Goal: Task Accomplishment & Management: Complete application form

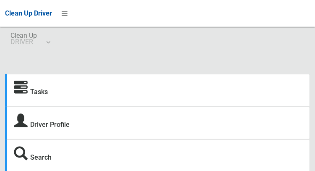
click at [29, 91] on strong "Tasks" at bounding box center [31, 91] width 34 height 12
click at [21, 89] on icon at bounding box center [21, 88] width 14 height 14
click at [35, 92] on link "Tasks" at bounding box center [39, 92] width 18 height 8
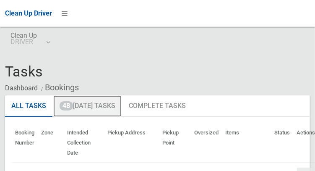
click at [85, 106] on link "48 [DATE] Tasks" at bounding box center [87, 106] width 68 height 22
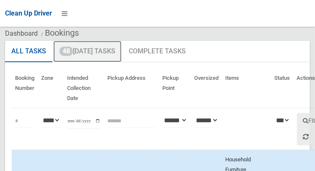
scroll to position [54, 0]
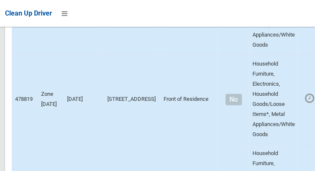
scroll to position [6057, 0]
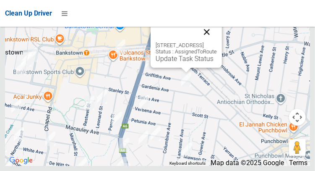
click at [217, 42] on button "Close" at bounding box center [207, 32] width 20 height 20
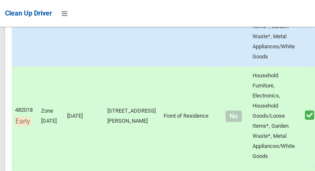
scroll to position [557, 0]
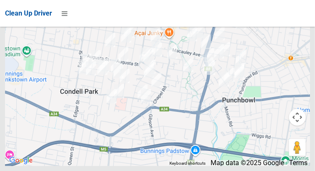
scroll to position [5765, 0]
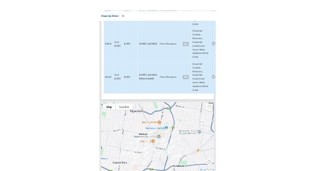
scroll to position [5754, 0]
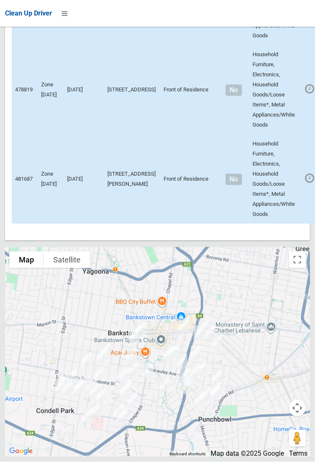
click at [8, 170] on div at bounding box center [157, 352] width 305 height 210
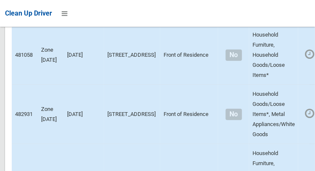
scroll to position [0, 0]
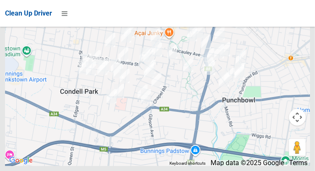
scroll to position [5740, 0]
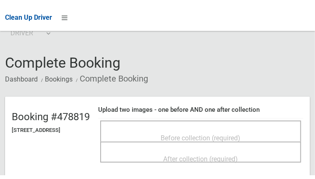
scroll to position [23, 0]
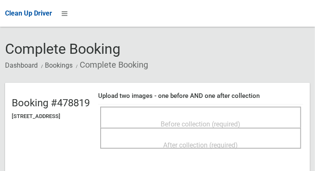
click at [241, 123] on span "Before collection (required)" at bounding box center [201, 124] width 80 height 8
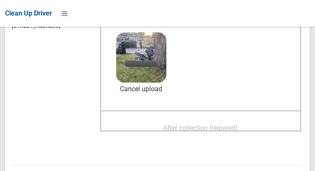
scroll to position [117, 0]
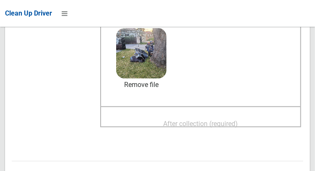
click at [238, 122] on span "After collection (required)" at bounding box center [201, 124] width 75 height 8
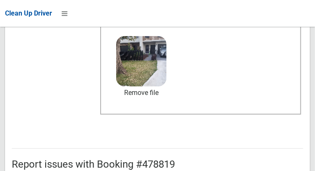
scroll to position [757, 0]
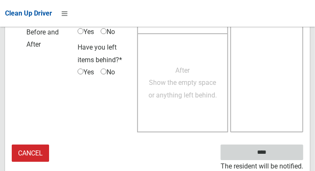
click at [274, 153] on input "****" at bounding box center [262, 152] width 83 height 16
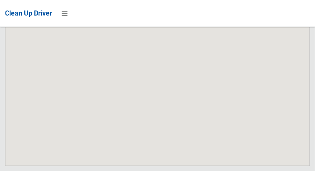
scroll to position [6057, 0]
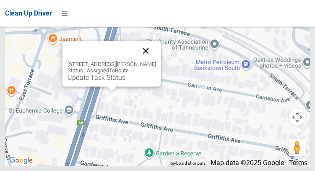
click at [150, 61] on button "Close" at bounding box center [145, 51] width 20 height 20
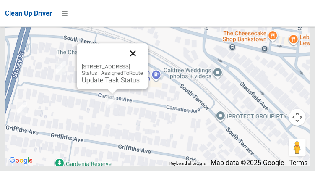
click at [143, 63] on button "Close" at bounding box center [133, 53] width 20 height 20
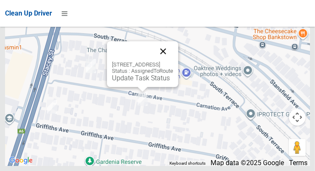
click at [173, 61] on button "Close" at bounding box center [163, 51] width 20 height 20
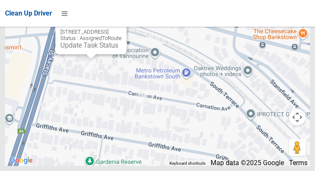
click at [122, 29] on button "Close" at bounding box center [112, 18] width 20 height 20
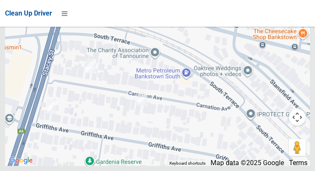
scroll to position [5607, 0]
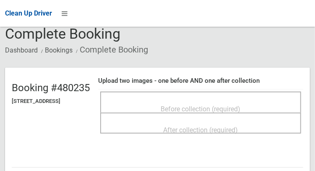
scroll to position [38, 0]
click at [241, 105] on span "Before collection (required)" at bounding box center [201, 109] width 80 height 8
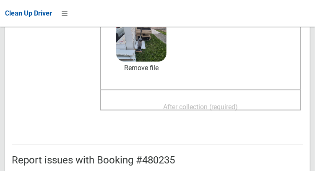
scroll to position [135, 0]
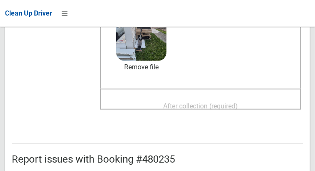
click at [238, 102] on span "After collection (required)" at bounding box center [201, 106] width 75 height 8
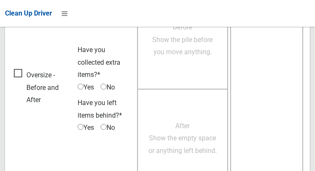
scroll to position [757, 0]
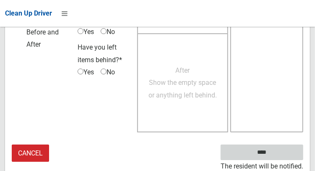
click at [274, 153] on input "****" at bounding box center [262, 152] width 83 height 16
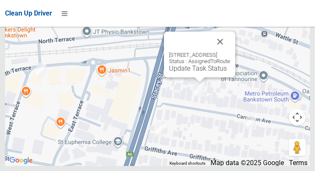
scroll to position [5311, 0]
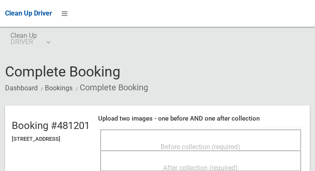
click at [241, 143] on span "Before collection (required)" at bounding box center [201, 147] width 80 height 8
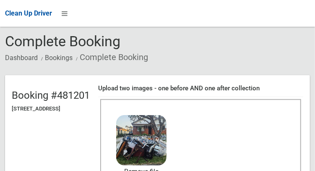
scroll to position [57, 0]
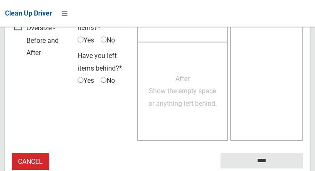
scroll to position [757, 0]
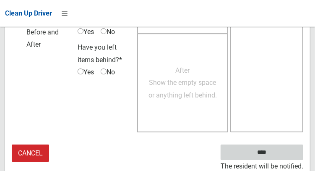
click at [274, 154] on input "****" at bounding box center [262, 152] width 83 height 16
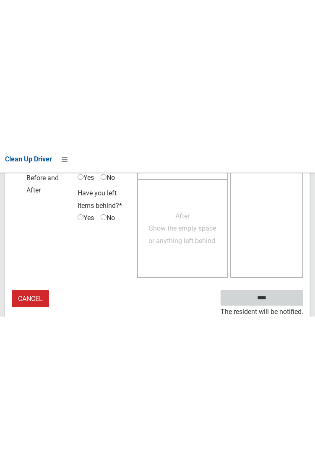
scroll to position [485, 0]
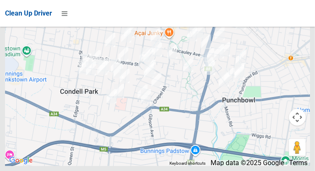
scroll to position [6033, 0]
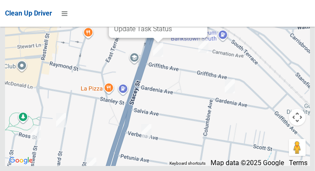
click at [200, 12] on button "Close" at bounding box center [192, 2] width 20 height 20
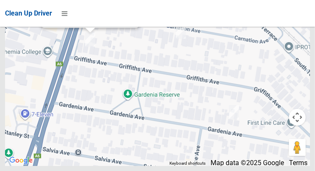
scroll to position [5477, 0]
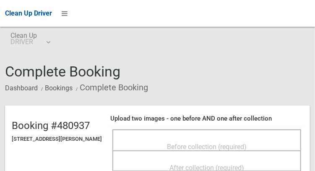
click at [268, 143] on div "Before collection (required)" at bounding box center [207, 146] width 170 height 16
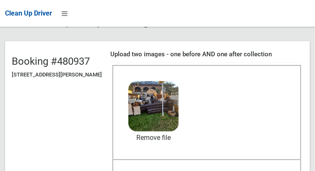
scroll to position [66, 0]
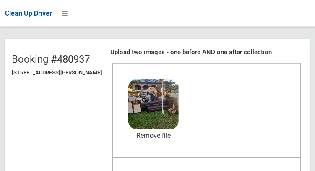
click at [244, 170] on span "After collection (required)" at bounding box center [206, 174] width 75 height 8
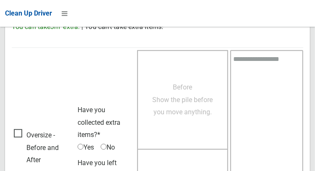
scroll to position [757, 0]
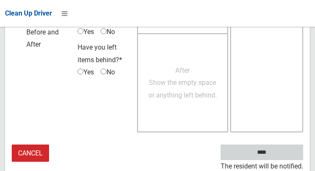
click at [277, 151] on input "****" at bounding box center [262, 152] width 83 height 16
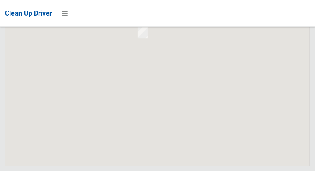
scroll to position [6057, 0]
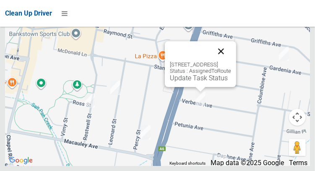
click at [231, 61] on button "Close" at bounding box center [221, 51] width 20 height 20
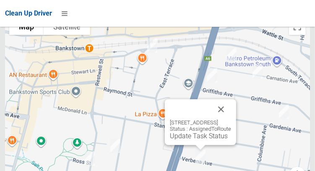
scroll to position [4473, 0]
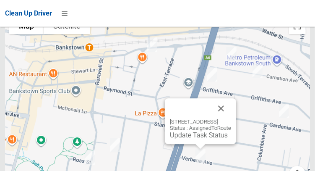
scroll to position [4479, 0]
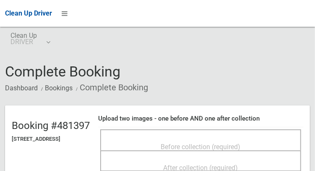
click at [273, 145] on div "Before collection (required)" at bounding box center [200, 146] width 182 height 16
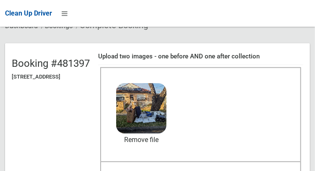
scroll to position [63, 0]
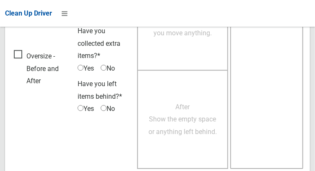
scroll to position [757, 0]
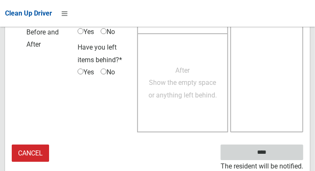
click at [274, 157] on input "****" at bounding box center [262, 152] width 83 height 16
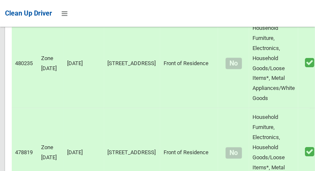
scroll to position [6057, 0]
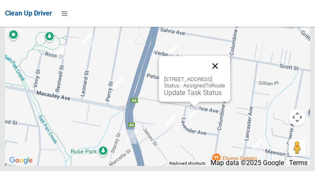
click at [225, 76] on button "Close" at bounding box center [215, 66] width 20 height 20
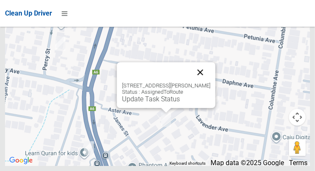
click at [210, 82] on button "Close" at bounding box center [200, 72] width 20 height 20
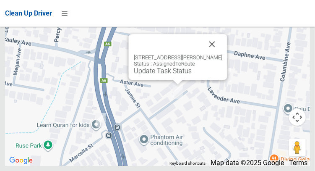
click at [227, 55] on div "105 James Street, PUNCHBOWL NSW 2196 Status : AssignedToRoute Update Task Status" at bounding box center [177, 57] width 99 height 46
click at [219, 54] on button "Close" at bounding box center [212, 44] width 20 height 20
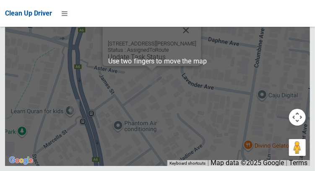
scroll to position [6025, 0]
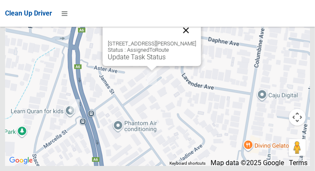
click at [195, 40] on button "Close" at bounding box center [186, 30] width 20 height 20
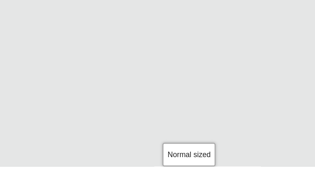
scroll to position [6057, 0]
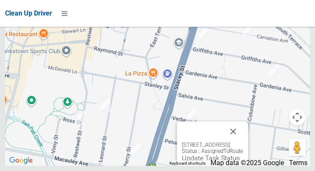
scroll to position [4617, 0]
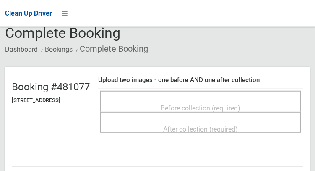
scroll to position [48, 0]
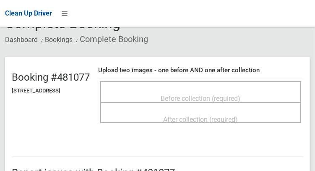
click at [241, 94] on span "Before collection (required)" at bounding box center [201, 98] width 80 height 8
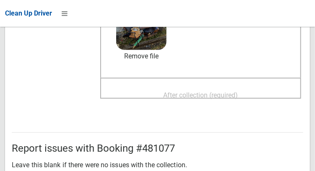
scroll to position [147, 0]
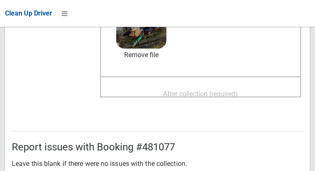
click at [270, 86] on div "After collection (required)" at bounding box center [200, 94] width 182 height 16
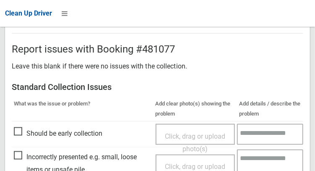
scroll to position [757, 0]
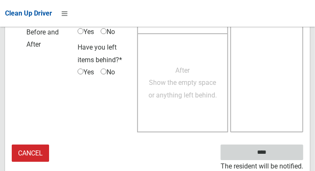
click at [280, 148] on input "****" at bounding box center [262, 152] width 83 height 16
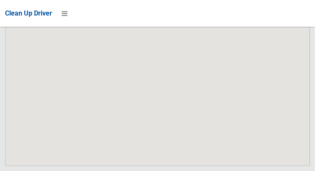
scroll to position [6057, 0]
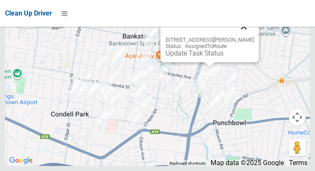
click at [247, 36] on button "Close" at bounding box center [244, 26] width 20 height 20
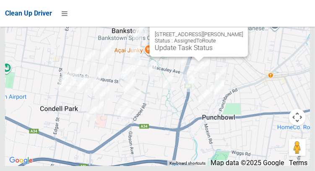
click at [243, 31] on button "Close" at bounding box center [233, 21] width 20 height 20
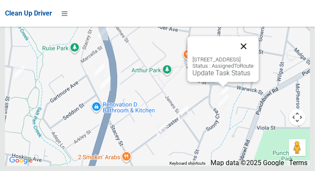
click at [254, 56] on button "Close" at bounding box center [244, 46] width 20 height 20
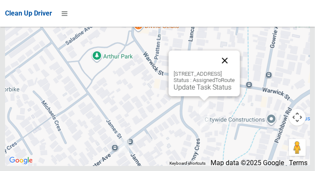
click at [235, 70] on button "Close" at bounding box center [225, 60] width 20 height 20
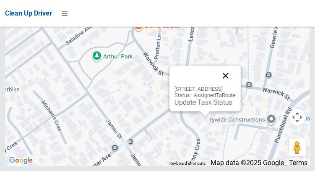
click at [236, 86] on button "Close" at bounding box center [226, 75] width 20 height 20
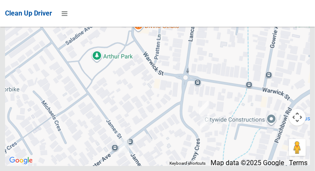
scroll to position [4977, 0]
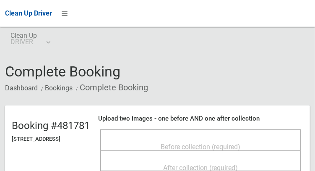
click at [256, 138] on div "Before collection (required)" at bounding box center [200, 146] width 182 height 16
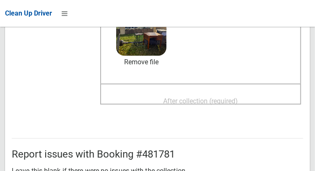
scroll to position [141, 0]
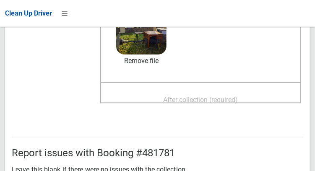
click at [265, 106] on div "After collection (required)" at bounding box center [200, 99] width 182 height 16
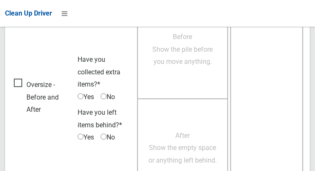
scroll to position [757, 0]
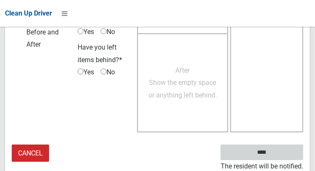
click at [274, 156] on input "****" at bounding box center [262, 152] width 83 height 16
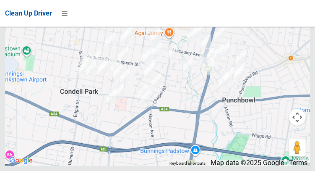
scroll to position [5036, 0]
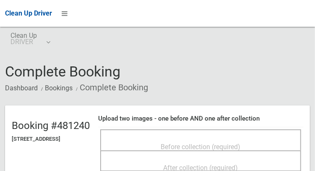
click at [241, 143] on span "Before collection (required)" at bounding box center [201, 147] width 80 height 8
click at [270, 141] on div "Before collection (required)" at bounding box center [200, 146] width 182 height 16
click at [206, 138] on div "Before collection (required)" at bounding box center [200, 146] width 182 height 16
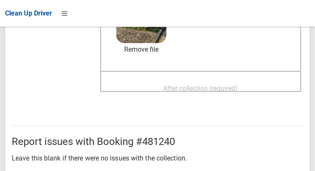
scroll to position [155, 0]
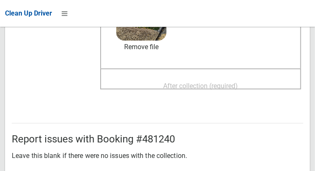
click at [235, 82] on span "After collection (required)" at bounding box center [201, 86] width 75 height 8
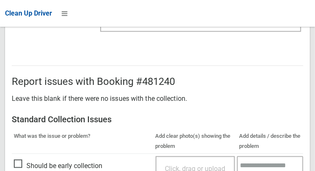
scroll to position [757, 0]
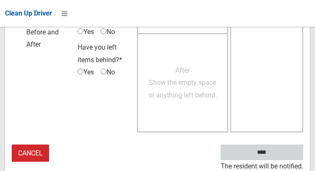
click at [273, 157] on input "****" at bounding box center [262, 152] width 83 height 16
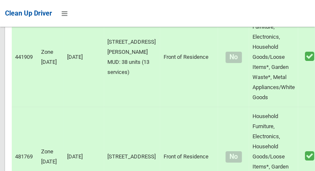
scroll to position [2313, 0]
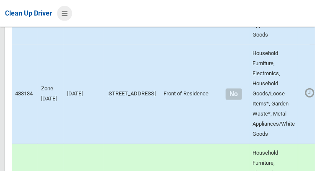
click at [68, 16] on icon at bounding box center [65, 13] width 6 height 14
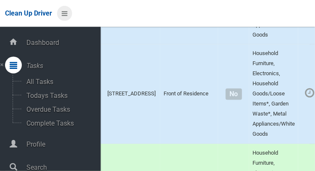
scroll to position [42, 0]
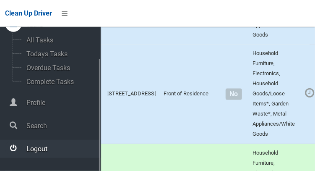
click at [17, 155] on icon at bounding box center [14, 148] width 8 height 17
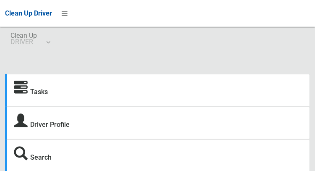
click at [30, 93] on strong "Tasks" at bounding box center [31, 91] width 34 height 12
click at [19, 92] on icon at bounding box center [21, 88] width 14 height 14
click at [26, 86] on icon at bounding box center [21, 88] width 14 height 14
click at [25, 94] on icon at bounding box center [21, 88] width 14 height 14
click at [58, 86] on div "Tasks" at bounding box center [157, 90] width 305 height 33
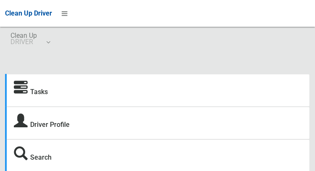
click at [265, 96] on div "Tasks" at bounding box center [157, 90] width 305 height 33
click at [48, 94] on link "Tasks" at bounding box center [39, 92] width 18 height 8
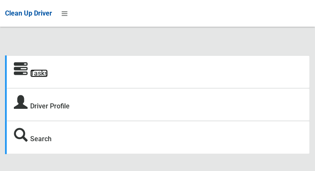
scroll to position [17, 0]
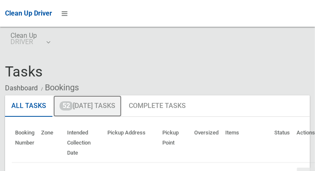
click at [84, 103] on link "52 [DATE] Tasks" at bounding box center [87, 106] width 68 height 22
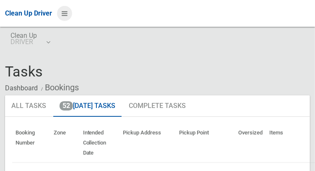
click at [68, 15] on icon at bounding box center [65, 13] width 6 height 14
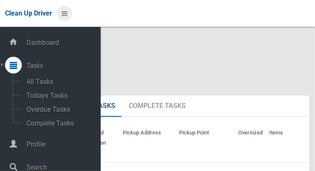
scroll to position [42, 0]
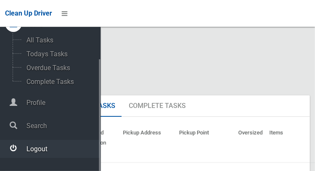
click at [17, 152] on div at bounding box center [13, 148] width 17 height 17
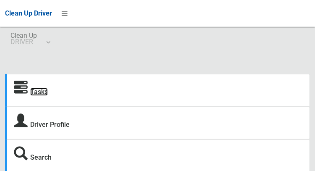
click at [33, 89] on link "Tasks" at bounding box center [39, 92] width 18 height 8
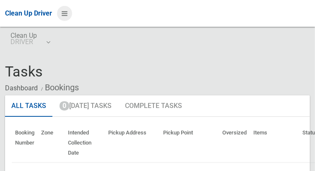
click at [68, 17] on icon at bounding box center [65, 13] width 6 height 14
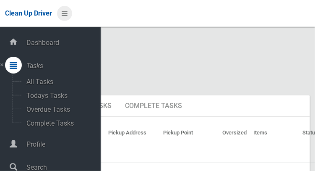
scroll to position [42, 0]
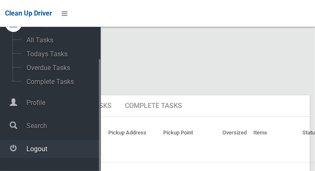
click at [31, 153] on span "Logout" at bounding box center [62, 149] width 77 height 8
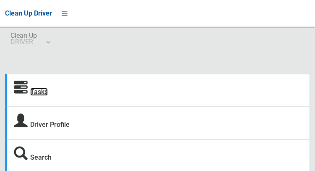
click at [35, 88] on link "Tasks" at bounding box center [39, 92] width 18 height 8
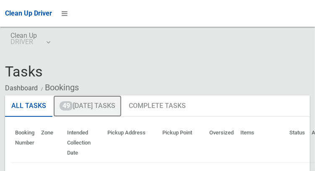
click at [86, 109] on link "49 [DATE] Tasks" at bounding box center [87, 106] width 68 height 22
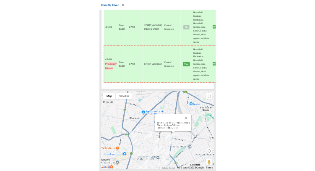
scroll to position [5038, 0]
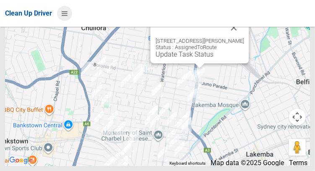
click at [68, 17] on icon at bounding box center [65, 13] width 6 height 14
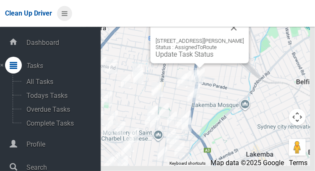
scroll to position [42, 0]
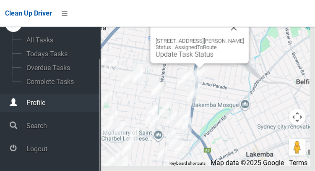
click at [17, 105] on icon at bounding box center [14, 102] width 8 height 17
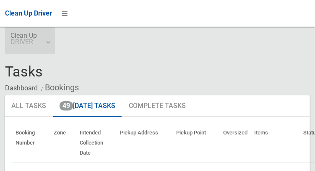
click at [49, 40] on link "Clean Up DRIVER" at bounding box center [30, 40] width 50 height 27
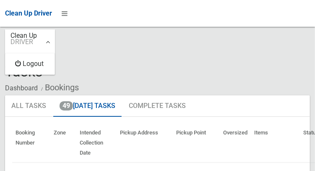
click at [86, 46] on div at bounding box center [157, 85] width 315 height 171
click at [68, 16] on icon at bounding box center [65, 13] width 6 height 14
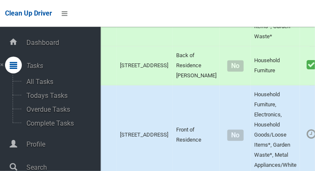
click at [149, 47] on td "83 Highclere Avenue, PUNCHBOWL NSW 2196" at bounding box center [145, 11] width 56 height 69
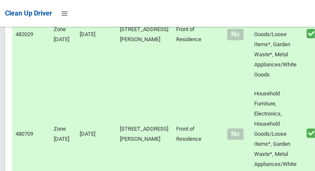
scroll to position [5342, 0]
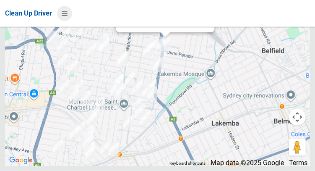
click at [68, 17] on icon at bounding box center [65, 13] width 6 height 14
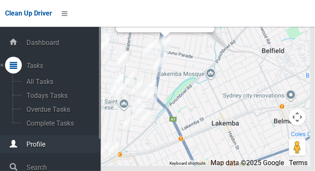
click at [17, 144] on icon at bounding box center [14, 143] width 8 height 17
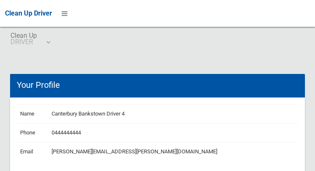
scroll to position [18, 0]
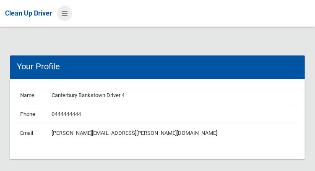
click at [67, 13] on icon at bounding box center [65, 13] width 6 height 14
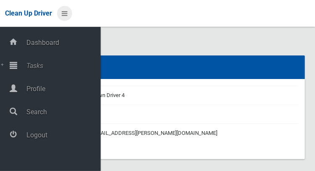
scroll to position [0, 0]
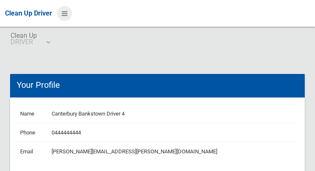
click at [67, 13] on icon at bounding box center [65, 13] width 6 height 14
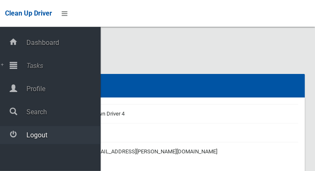
click at [26, 137] on span "Logout" at bounding box center [62, 135] width 77 height 8
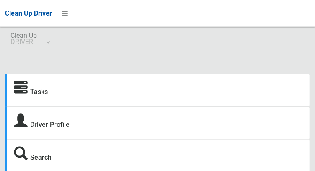
click at [28, 86] on strong "Tasks" at bounding box center [31, 91] width 34 height 12
click at [22, 91] on icon at bounding box center [21, 88] width 14 height 14
click at [23, 94] on icon at bounding box center [21, 88] width 14 height 14
click at [31, 91] on link "Tasks" at bounding box center [39, 92] width 18 height 8
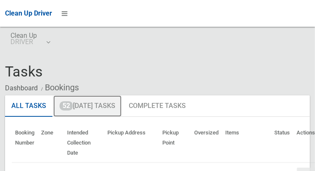
click at [83, 104] on link "52 [DATE] Tasks" at bounding box center [87, 106] width 68 height 22
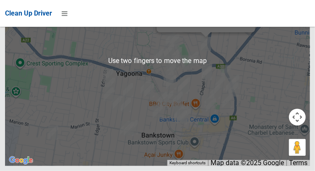
scroll to position [6593, 0]
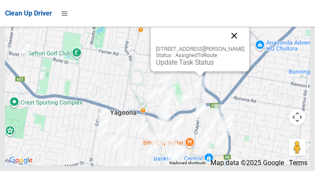
click at [237, 46] on button "Close" at bounding box center [234, 36] width 20 height 20
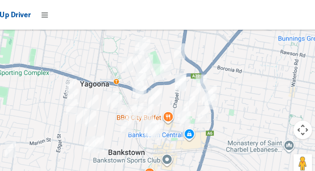
scroll to position [6105, 0]
click at [68, 16] on icon at bounding box center [65, 13] width 6 height 14
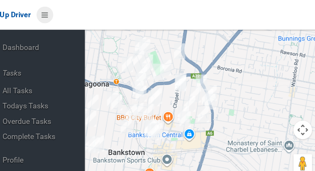
scroll to position [42, 0]
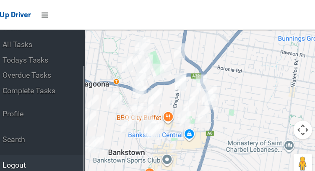
click at [37, 148] on span "Logout" at bounding box center [62, 149] width 77 height 8
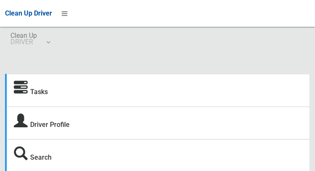
click at [28, 87] on strong "Tasks" at bounding box center [31, 91] width 34 height 12
click at [32, 96] on link "Tasks" at bounding box center [39, 92] width 18 height 8
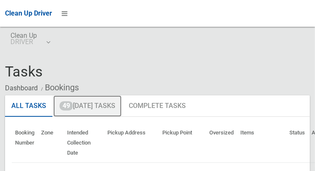
click at [76, 104] on link "49 Today's Tasks" at bounding box center [87, 106] width 68 height 22
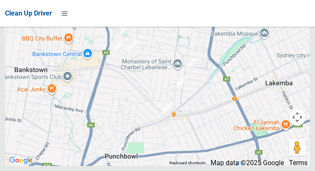
scroll to position [2390, 0]
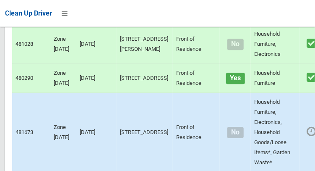
scroll to position [2597, 0]
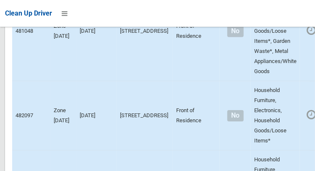
scroll to position [1672, 0]
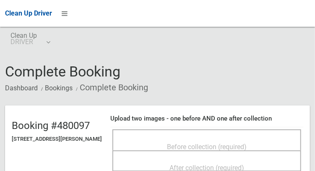
click at [271, 139] on div "Before collection (required)" at bounding box center [207, 146] width 170 height 16
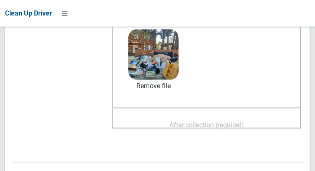
scroll to position [117, 0]
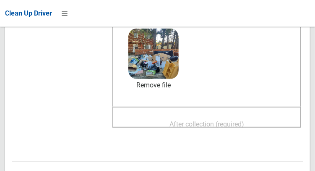
click at [243, 120] on span "After collection (required)" at bounding box center [206, 124] width 75 height 8
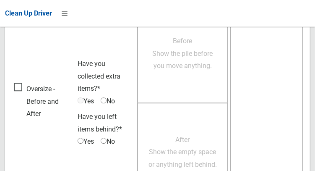
scroll to position [757, 0]
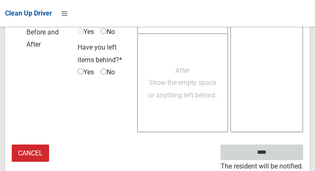
click at [274, 154] on input "****" at bounding box center [262, 152] width 83 height 16
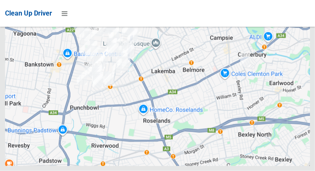
scroll to position [5342, 0]
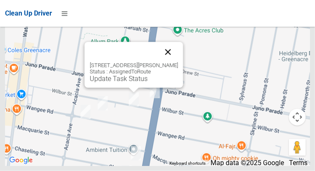
click at [177, 62] on button "Close" at bounding box center [168, 52] width 20 height 20
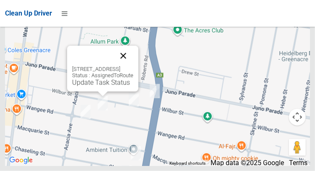
click at [133, 66] on button "Close" at bounding box center [123, 56] width 20 height 20
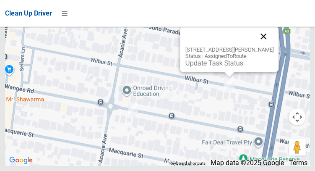
click at [271, 47] on button "Close" at bounding box center [263, 36] width 20 height 20
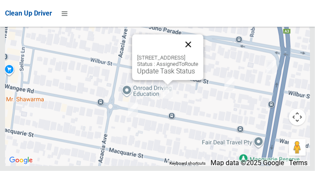
click at [198, 55] on button "Close" at bounding box center [188, 44] width 20 height 20
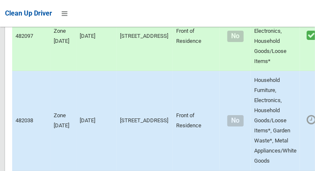
scroll to position [1748, 0]
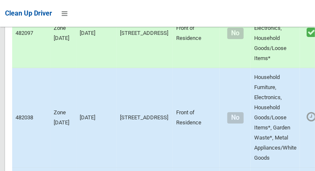
scroll to position [1755, 0]
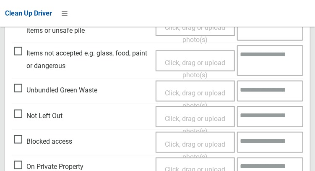
scroll to position [310, 0]
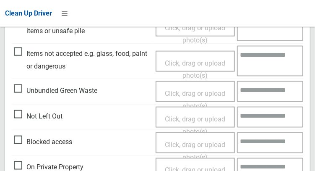
click at [17, 115] on span "Not Left Out" at bounding box center [38, 116] width 49 height 13
click at [186, 117] on span "Click, drag or upload photo(s)" at bounding box center [195, 125] width 60 height 21
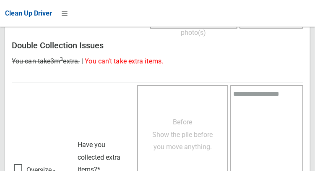
scroll to position [611, 0]
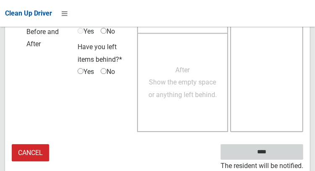
click at [274, 157] on input "****" at bounding box center [262, 152] width 83 height 16
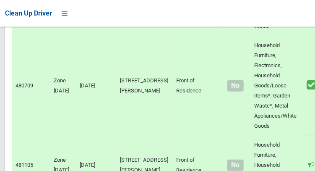
scroll to position [5342, 0]
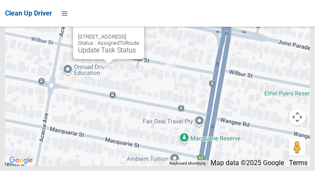
click at [139, 34] on button "Close" at bounding box center [129, 23] width 20 height 20
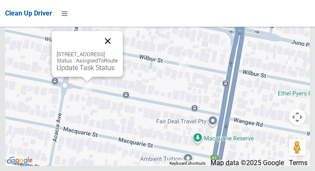
click at [118, 51] on button "Close" at bounding box center [108, 41] width 20 height 20
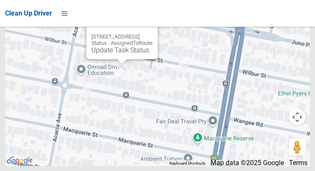
click at [153, 34] on button "Close" at bounding box center [143, 23] width 20 height 20
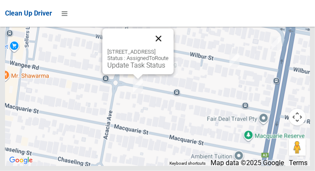
click at [169, 49] on button "Close" at bounding box center [158, 39] width 20 height 20
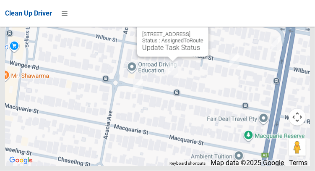
click at [203, 31] on button "Close" at bounding box center [193, 21] width 20 height 20
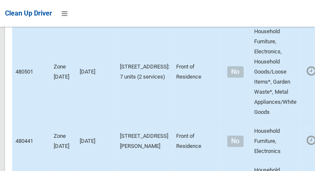
scroll to position [1988, 0]
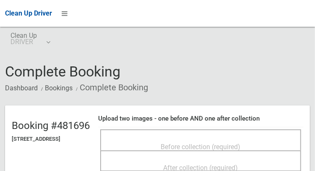
click at [241, 143] on span "Before collection (required)" at bounding box center [201, 147] width 80 height 8
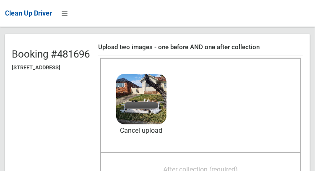
scroll to position [74, 0]
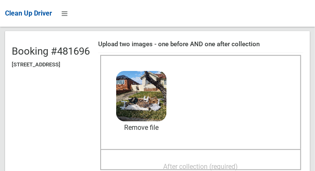
click at [261, 160] on div "After collection (required)" at bounding box center [200, 166] width 182 height 16
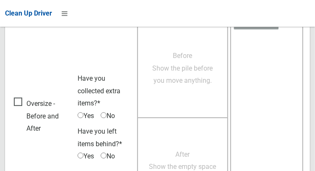
scroll to position [757, 0]
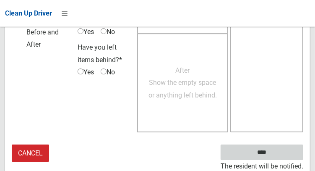
click at [274, 154] on input "****" at bounding box center [262, 152] width 83 height 16
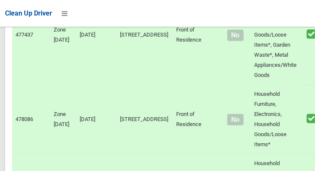
scroll to position [5342, 0]
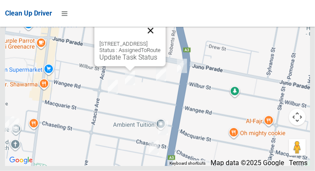
click at [161, 41] on button "Close" at bounding box center [151, 31] width 20 height 20
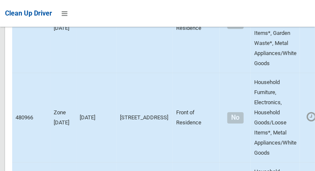
scroll to position [1844, 0]
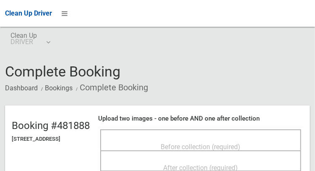
click at [239, 143] on span "Before collection (required)" at bounding box center [201, 147] width 80 height 8
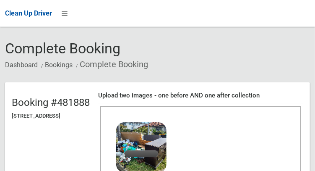
scroll to position [59, 0]
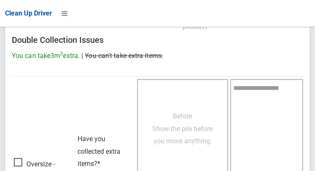
scroll to position [757, 0]
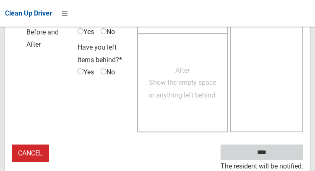
click at [263, 148] on input "****" at bounding box center [262, 152] width 83 height 16
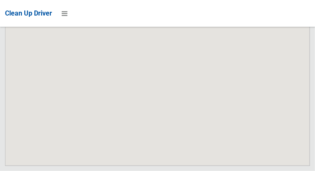
scroll to position [5273, 0]
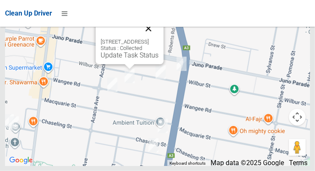
click at [159, 39] on button "Close" at bounding box center [148, 28] width 20 height 20
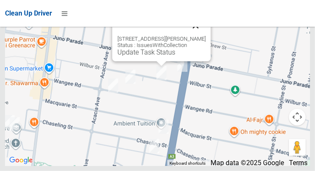
click at [203, 36] on button "Close" at bounding box center [195, 26] width 20 height 20
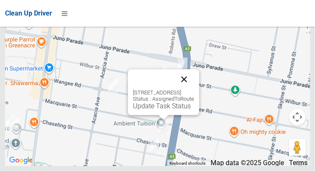
click at [194, 89] on button "Close" at bounding box center [184, 79] width 20 height 20
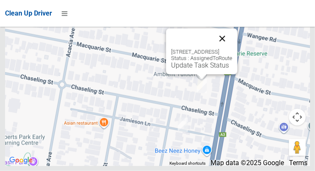
click at [232, 49] on button "Close" at bounding box center [222, 39] width 20 height 20
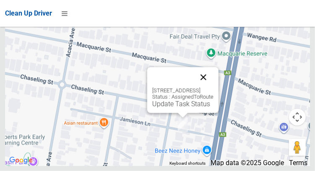
click at [214, 87] on button "Close" at bounding box center [203, 77] width 20 height 20
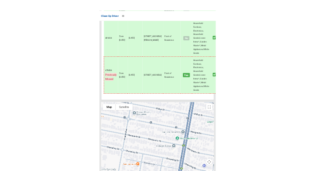
scroll to position [4970, 0]
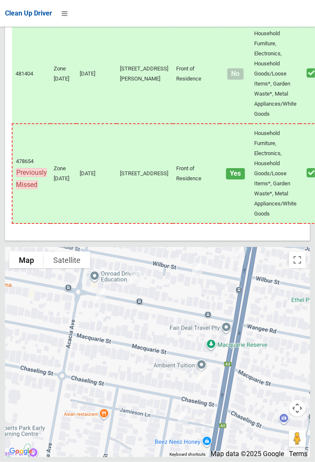
click at [2, 170] on div at bounding box center [0, 249] width 107 height 107
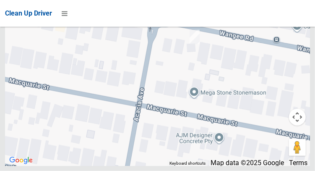
scroll to position [5273, 0]
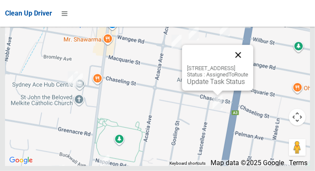
click at [248, 65] on button "Close" at bounding box center [238, 55] width 20 height 20
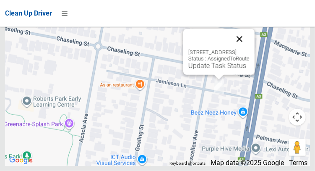
click at [250, 49] on button "Close" at bounding box center [239, 39] width 20 height 20
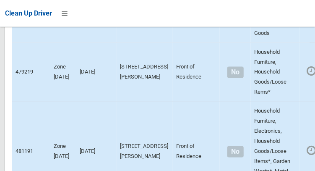
scroll to position [2308, 0]
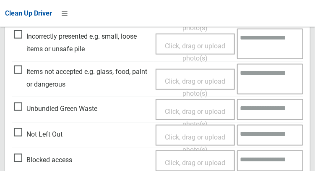
scroll to position [291, 0]
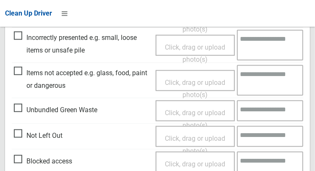
click at [14, 140] on span "Not Left Out" at bounding box center [38, 135] width 49 height 13
click at [206, 138] on span "Click, drag or upload photo(s)" at bounding box center [195, 144] width 60 height 21
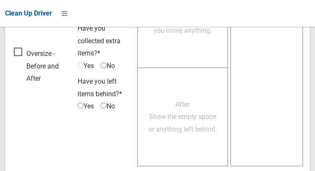
scroll to position [611, 0]
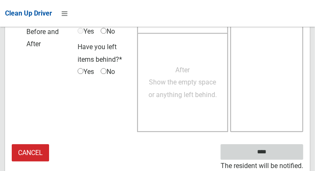
click at [277, 150] on input "****" at bounding box center [262, 152] width 83 height 16
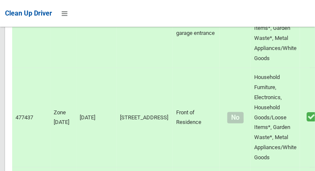
scroll to position [5273, 0]
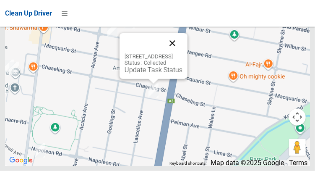
click at [182, 53] on button "Close" at bounding box center [172, 43] width 20 height 20
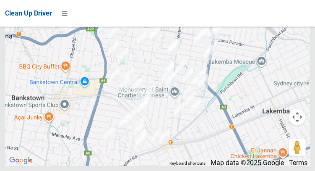
scroll to position [4280, 0]
click at [63, 16] on icon at bounding box center [65, 13] width 6 height 14
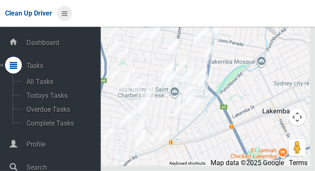
scroll to position [42, 0]
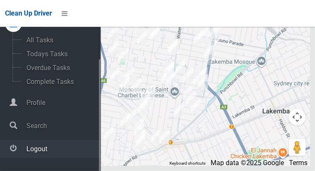
click at [38, 152] on span "Logout" at bounding box center [62, 149] width 77 height 8
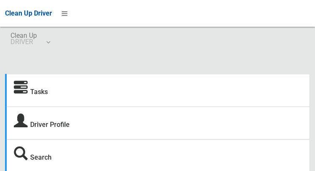
click at [26, 85] on icon at bounding box center [21, 88] width 14 height 14
click at [27, 91] on icon at bounding box center [21, 88] width 14 height 14
click at [43, 92] on link "Tasks" at bounding box center [39, 92] width 18 height 8
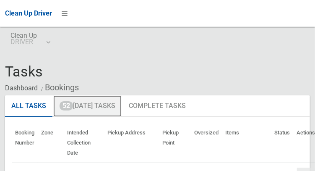
click at [99, 109] on link "52 [DATE] Tasks" at bounding box center [87, 106] width 68 height 22
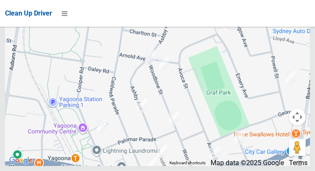
scroll to position [6598, 0]
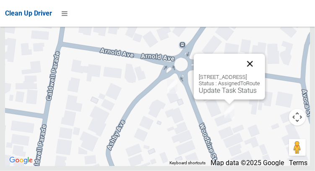
click at [260, 74] on button "Close" at bounding box center [250, 64] width 20 height 20
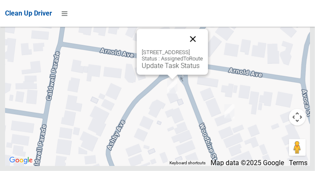
click at [203, 49] on button "Close" at bounding box center [193, 39] width 20 height 20
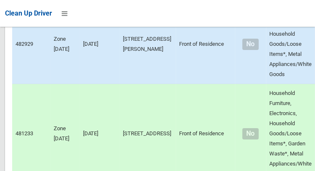
scroll to position [1740, 0]
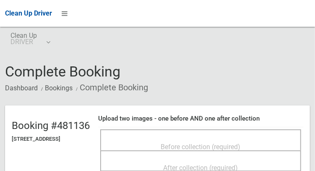
click at [147, 139] on div "Before collection (required)" at bounding box center [200, 146] width 182 height 16
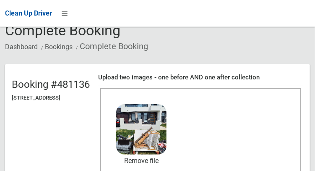
scroll to position [68, 0]
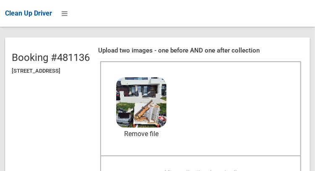
click at [238, 170] on span "After collection (required)" at bounding box center [201, 173] width 75 height 8
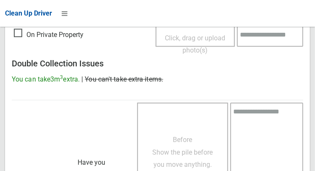
scroll to position [757, 0]
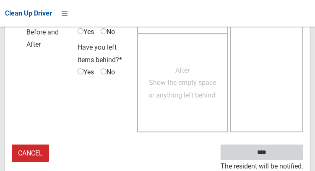
click at [274, 157] on input "****" at bounding box center [262, 152] width 83 height 16
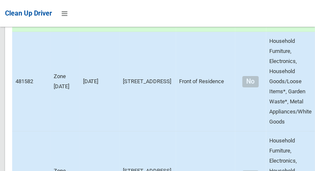
scroll to position [1889, 0]
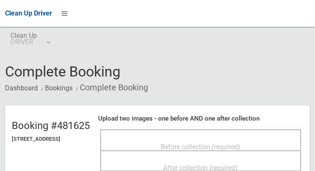
click at [265, 140] on div "Before collection (required)" at bounding box center [200, 146] width 182 height 16
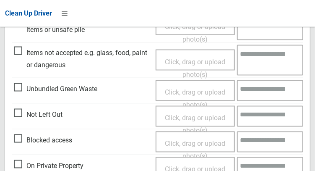
scroll to position [384, 0]
click at [20, 50] on span "Items not accepted e.g. glass, food, paint or dangerous" at bounding box center [83, 59] width 138 height 25
click at [207, 65] on span "Click, drag or upload photo(s)" at bounding box center [195, 68] width 60 height 21
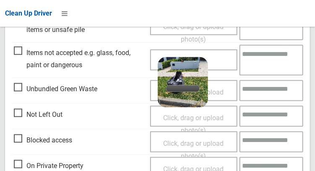
click at [274, 57] on textarea at bounding box center [272, 60] width 64 height 31
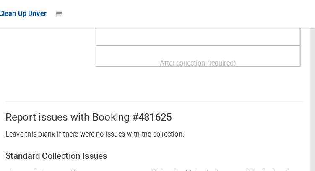
scroll to position [178, 0]
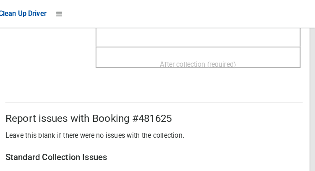
type textarea "********"
click at [263, 60] on div "After collection (required)" at bounding box center [200, 63] width 182 height 16
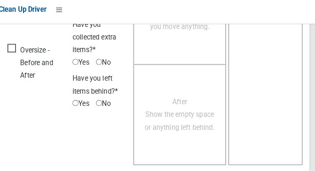
scroll to position [758, 0]
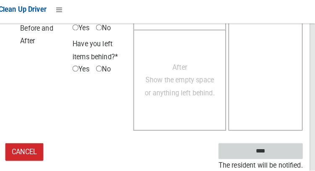
click at [275, 154] on input "****" at bounding box center [262, 152] width 83 height 16
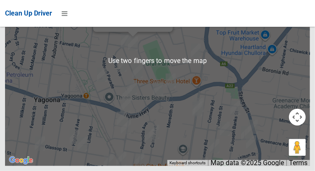
scroll to position [6561, 0]
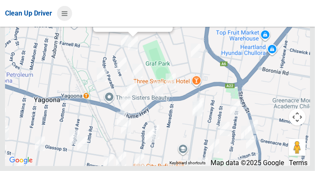
click at [65, 17] on icon at bounding box center [65, 13] width 6 height 14
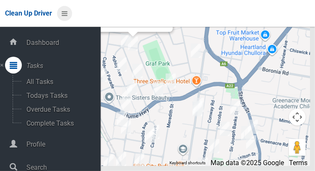
scroll to position [6472, 0]
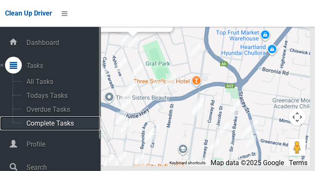
click at [38, 127] on span "Complete Tasks" at bounding box center [59, 123] width 70 height 8
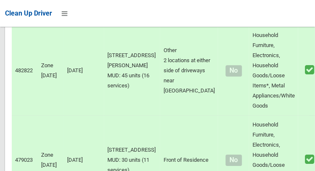
scroll to position [1631, 0]
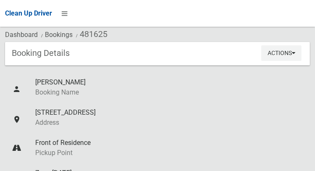
scroll to position [39, 0]
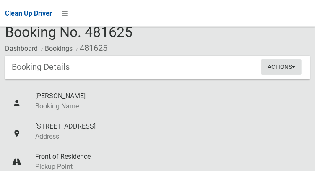
click at [290, 69] on button "Actions" at bounding box center [281, 67] width 40 height 16
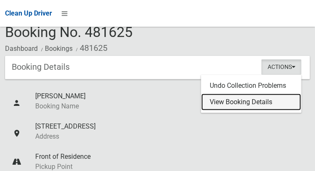
click at [258, 100] on link "View Booking Details" at bounding box center [251, 102] width 100 height 17
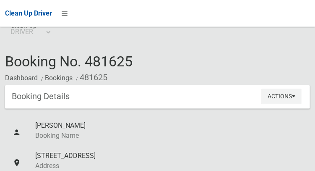
scroll to position [23, 0]
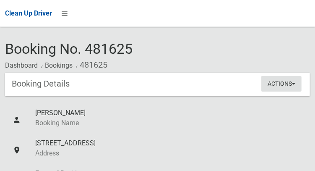
click at [297, 89] on button "Actions" at bounding box center [281, 84] width 40 height 16
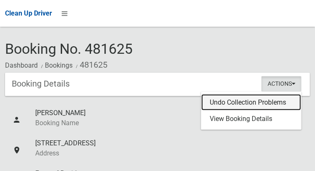
click at [266, 104] on link "Undo Collection Problems" at bounding box center [251, 102] width 100 height 17
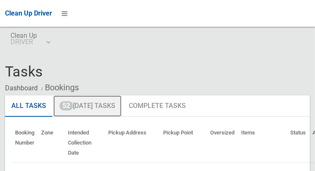
click at [82, 104] on link "52 Today's Tasks" at bounding box center [87, 106] width 68 height 22
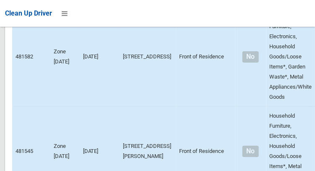
scroll to position [1913, 0]
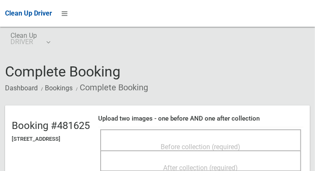
click at [241, 143] on span "Before collection (required)" at bounding box center [201, 147] width 80 height 8
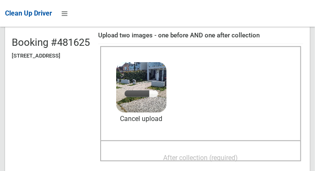
scroll to position [85, 0]
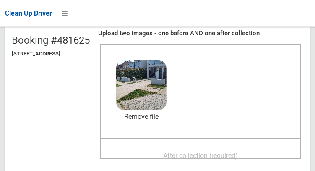
click at [238, 154] on span "After collection (required)" at bounding box center [201, 155] width 75 height 8
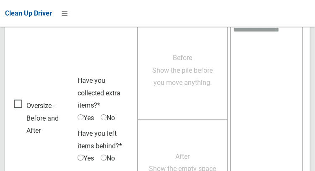
scroll to position [757, 0]
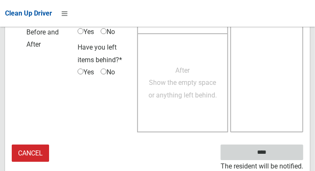
click at [268, 150] on input "****" at bounding box center [262, 152] width 83 height 16
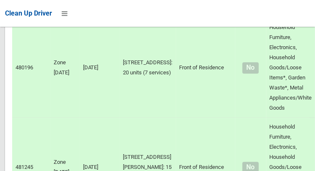
scroll to position [2519, 0]
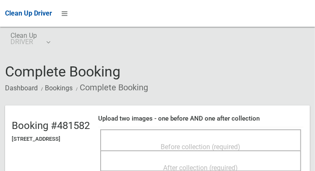
click at [241, 143] on span "Before collection (required)" at bounding box center [201, 147] width 80 height 8
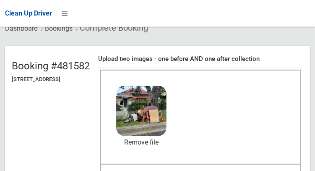
scroll to position [62, 0]
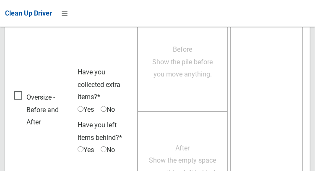
scroll to position [757, 0]
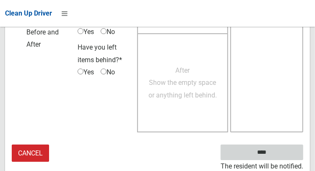
click at [267, 152] on input "****" at bounding box center [262, 152] width 83 height 16
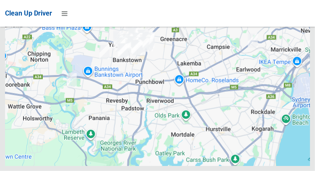
scroll to position [6598, 0]
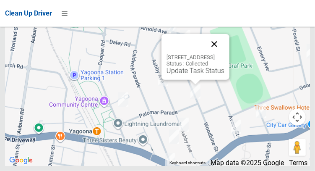
click at [224, 54] on button "Close" at bounding box center [214, 44] width 20 height 20
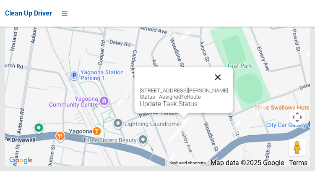
click at [224, 87] on button "Close" at bounding box center [218, 77] width 20 height 20
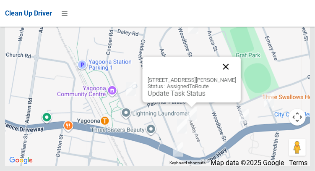
click at [236, 77] on button "Close" at bounding box center [226, 67] width 20 height 20
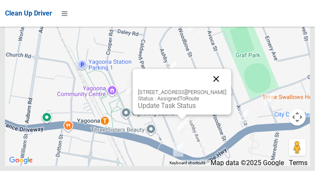
click at [223, 89] on button "Close" at bounding box center [216, 79] width 20 height 20
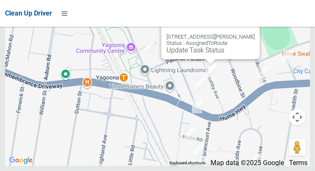
click at [247, 34] on button "Close" at bounding box center [244, 23] width 20 height 20
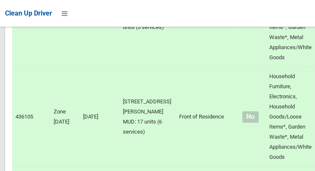
scroll to position [2669, 0]
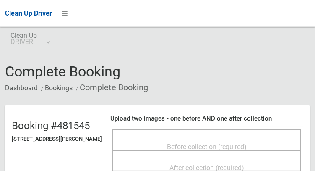
click at [260, 140] on div "Before collection (required)" at bounding box center [207, 146] width 170 height 16
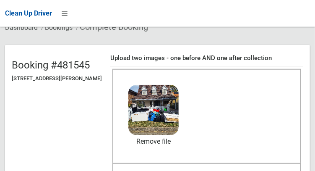
scroll to position [71, 0]
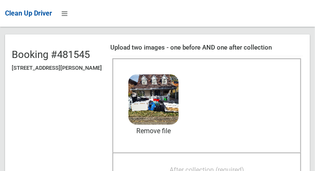
click at [244, 166] on span "After collection (required)" at bounding box center [206, 170] width 75 height 8
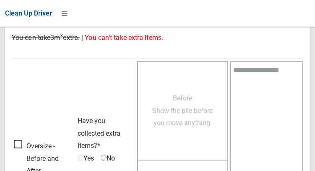
scroll to position [757, 0]
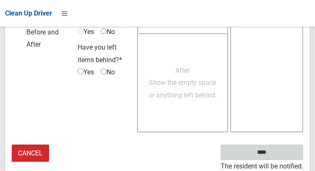
click at [274, 152] on input "****" at bounding box center [262, 152] width 83 height 16
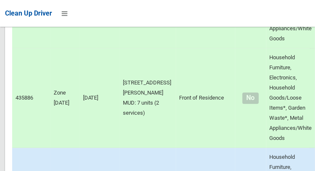
scroll to position [1445, 0]
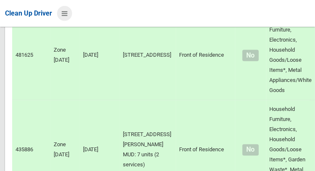
click at [63, 17] on icon at bounding box center [65, 13] width 6 height 14
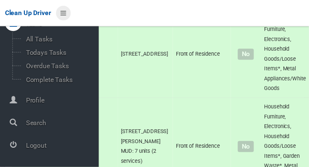
scroll to position [0, 0]
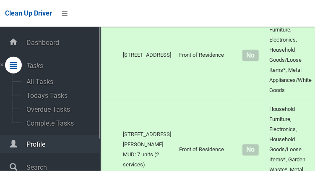
click at [44, 147] on span "Profile" at bounding box center [62, 144] width 77 height 8
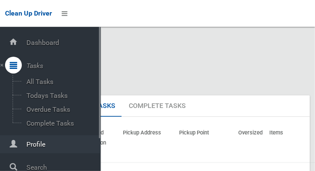
scroll to position [0, 0]
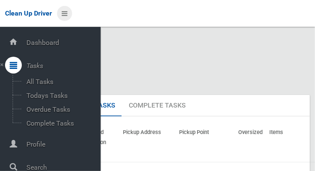
click at [63, 13] on icon at bounding box center [65, 13] width 6 height 14
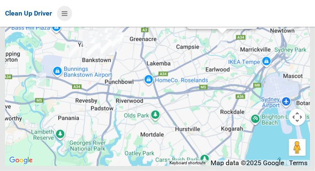
scroll to position [6598, 0]
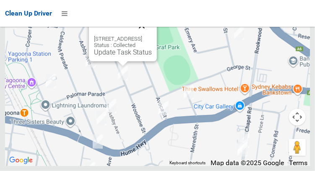
click at [152, 36] on button "Close" at bounding box center [142, 26] width 20 height 20
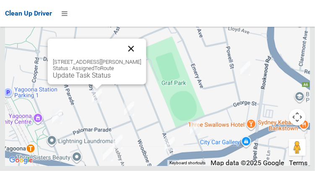
click at [132, 59] on button "Close" at bounding box center [131, 49] width 20 height 20
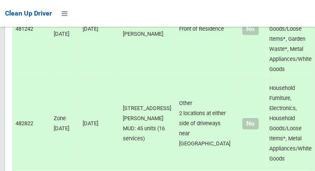
scroll to position [2189, 0]
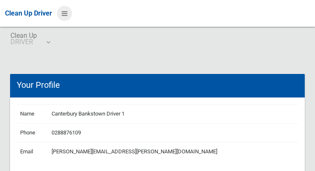
click at [63, 14] on icon at bounding box center [65, 13] width 6 height 14
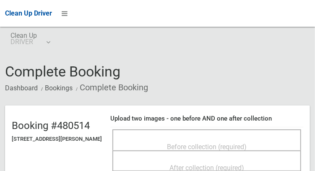
click at [258, 138] on div "Before collection (required)" at bounding box center [207, 146] width 170 height 16
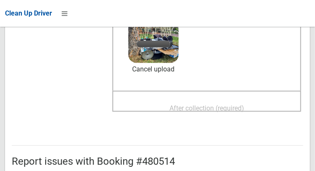
scroll to position [133, 0]
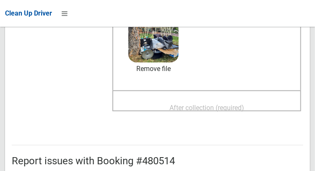
click at [257, 106] on div "After collection (required)" at bounding box center [207, 107] width 170 height 16
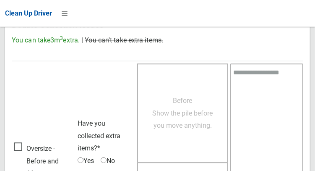
scroll to position [757, 0]
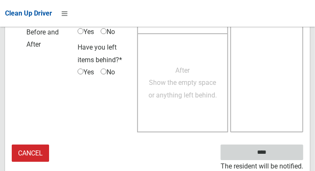
click at [274, 156] on input "****" at bounding box center [262, 152] width 83 height 16
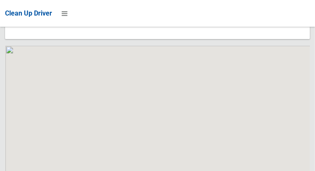
scroll to position [6598, 0]
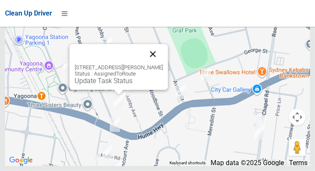
click at [159, 64] on button "Close" at bounding box center [153, 54] width 20 height 20
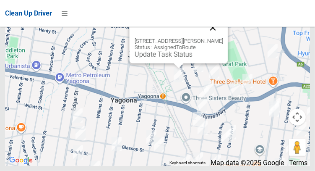
click at [221, 38] on button "Close" at bounding box center [213, 28] width 20 height 20
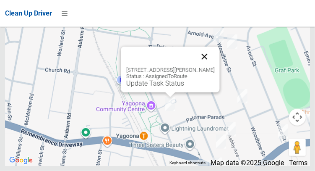
click at [206, 67] on button "Close" at bounding box center [204, 57] width 20 height 20
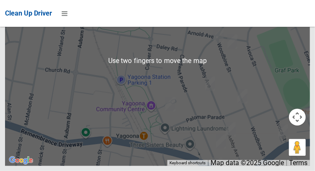
scroll to position [6598, 0]
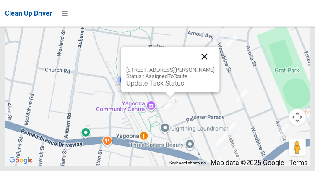
click at [207, 67] on button "Close" at bounding box center [204, 57] width 20 height 20
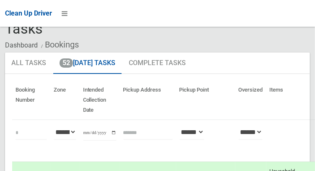
scroll to position [0, 0]
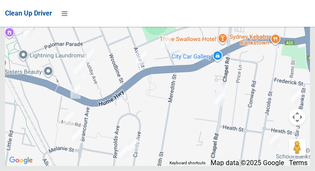
scroll to position [6598, 0]
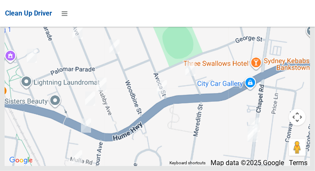
click at [227, 166] on div at bounding box center [157, 61] width 305 height 210
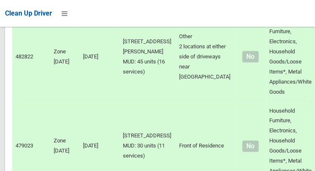
scroll to position [2249, 0]
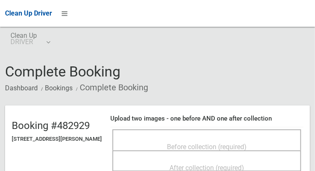
click at [265, 141] on div "Before collection (required)" at bounding box center [207, 146] width 170 height 16
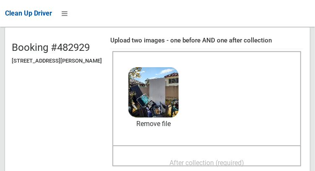
scroll to position [78, 0]
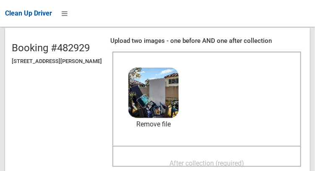
click at [216, 166] on span "After collection (required)" at bounding box center [206, 163] width 75 height 8
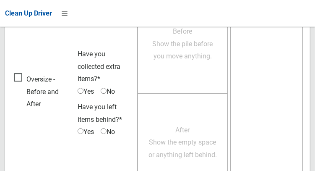
scroll to position [757, 0]
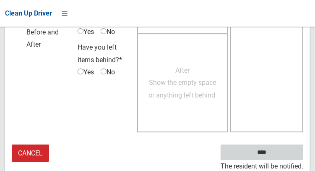
click at [268, 154] on input "****" at bounding box center [262, 152] width 83 height 16
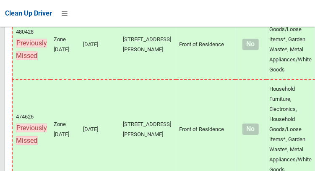
scroll to position [6598, 0]
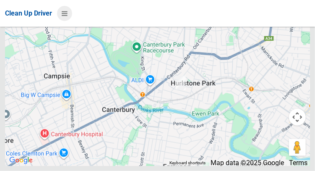
click at [63, 13] on icon at bounding box center [65, 13] width 6 height 14
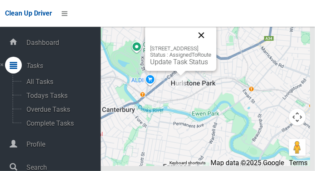
click at [211, 45] on button "Close" at bounding box center [201, 35] width 20 height 20
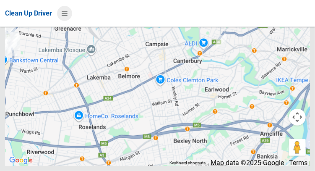
click at [67, 16] on icon at bounding box center [65, 13] width 6 height 14
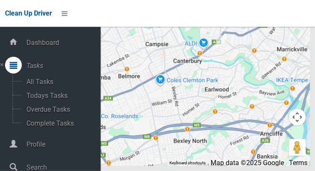
click at [195, 95] on div at bounding box center [157, 61] width 305 height 210
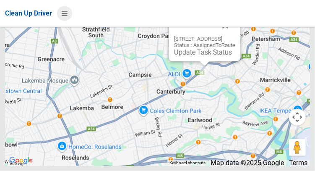
click at [65, 17] on icon at bounding box center [65, 13] width 6 height 14
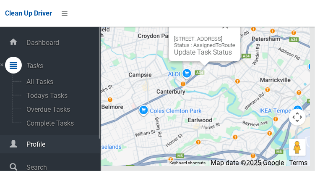
click at [26, 146] on span "Profile" at bounding box center [62, 144] width 77 height 8
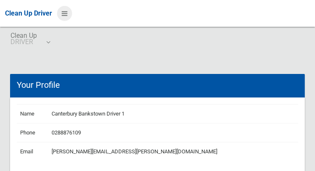
click at [68, 17] on icon at bounding box center [65, 13] width 6 height 14
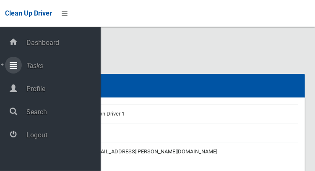
click at [17, 71] on icon at bounding box center [14, 65] width 8 height 17
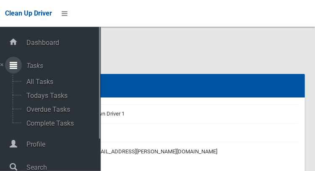
scroll to position [42, 0]
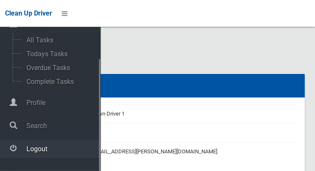
click at [29, 150] on span "Logout" at bounding box center [62, 149] width 77 height 8
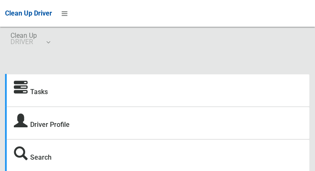
click at [26, 92] on icon at bounding box center [21, 88] width 14 height 14
click at [23, 90] on icon at bounding box center [21, 88] width 14 height 14
click at [24, 90] on icon at bounding box center [21, 88] width 14 height 14
click at [17, 95] on icon at bounding box center [21, 88] width 14 height 14
click at [39, 93] on link "Tasks" at bounding box center [39, 92] width 18 height 8
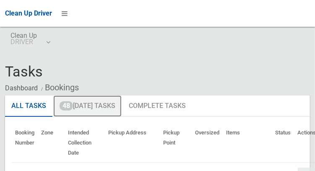
click at [88, 109] on link "48 Today's Tasks" at bounding box center [87, 106] width 68 height 22
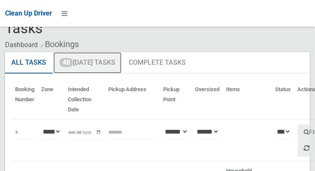
scroll to position [43, 0]
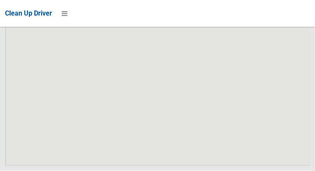
scroll to position [5857, 0]
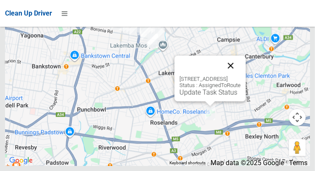
click at [241, 76] on button "Close" at bounding box center [231, 65] width 20 height 20
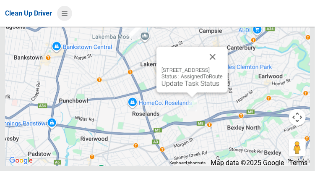
click at [65, 13] on icon at bounding box center [65, 13] width 6 height 14
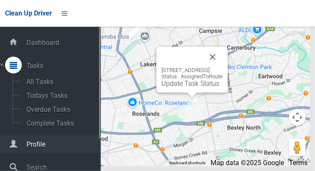
click at [40, 148] on span "Profile" at bounding box center [62, 144] width 77 height 8
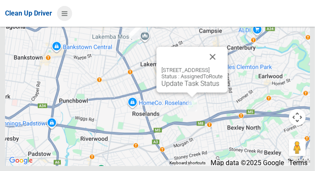
click at [68, 15] on icon at bounding box center [65, 13] width 6 height 14
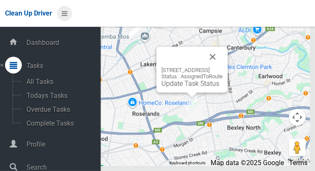
scroll to position [42, 0]
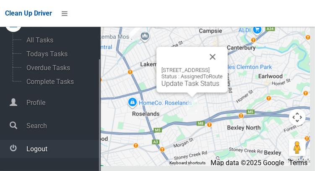
click at [27, 150] on span "Logout" at bounding box center [62, 149] width 77 height 8
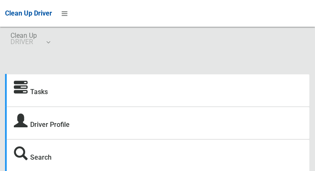
click at [23, 89] on icon at bounding box center [21, 88] width 14 height 14
click at [21, 89] on icon at bounding box center [21, 88] width 14 height 14
click at [33, 95] on link "Tasks" at bounding box center [39, 92] width 18 height 8
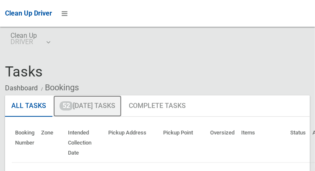
click at [85, 107] on link "52 Today's Tasks" at bounding box center [87, 106] width 68 height 22
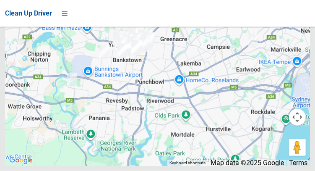
scroll to position [6389, 0]
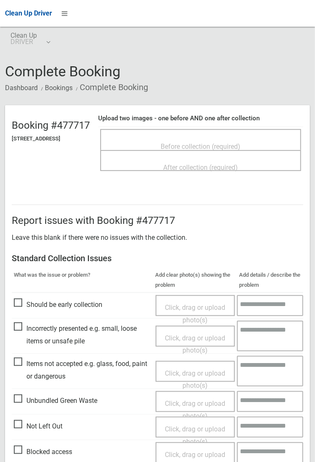
click at [226, 143] on span "Before collection (required)" at bounding box center [201, 147] width 80 height 8
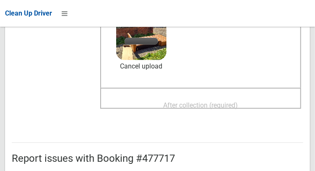
scroll to position [135, 0]
click at [238, 101] on span "After collection (required)" at bounding box center [201, 105] width 75 height 8
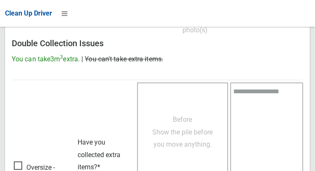
scroll to position [758, 0]
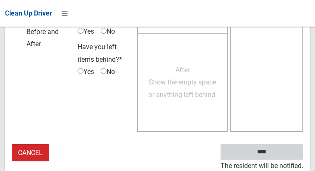
click at [274, 157] on input "****" at bounding box center [262, 152] width 83 height 16
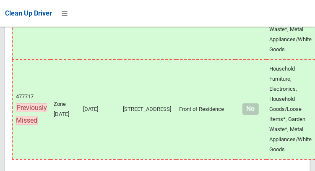
scroll to position [6598, 0]
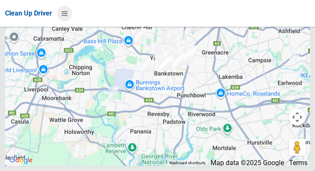
click at [63, 13] on icon at bounding box center [65, 13] width 6 height 14
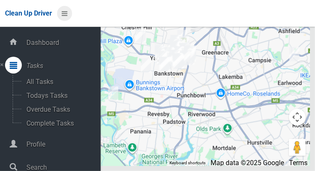
scroll to position [42, 0]
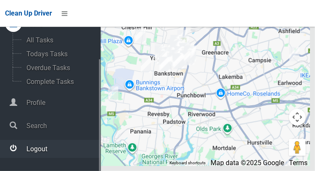
click at [17, 151] on div at bounding box center [13, 148] width 17 height 17
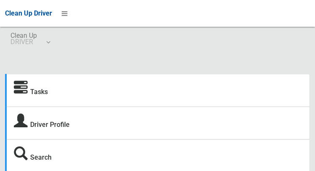
click at [22, 87] on icon at bounding box center [21, 88] width 14 height 14
click at [23, 89] on icon at bounding box center [21, 88] width 14 height 14
click at [29, 93] on strong "Tasks" at bounding box center [31, 91] width 34 height 12
click at [25, 89] on icon at bounding box center [21, 88] width 14 height 14
click at [31, 95] on link "Tasks" at bounding box center [39, 92] width 18 height 8
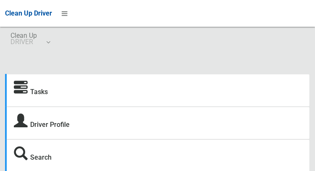
click at [27, 95] on icon at bounding box center [21, 88] width 14 height 14
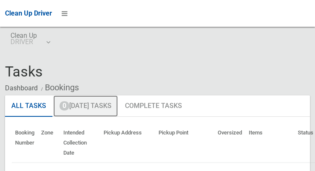
click at [83, 107] on link "0 [DATE] Tasks" at bounding box center [85, 106] width 65 height 22
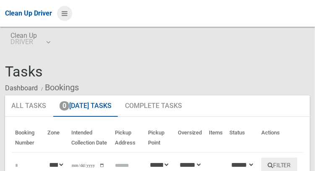
click at [65, 17] on icon at bounding box center [65, 13] width 6 height 14
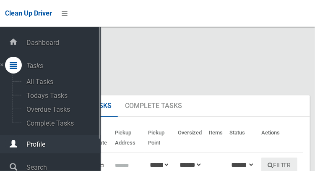
click at [17, 143] on div at bounding box center [13, 143] width 17 height 17
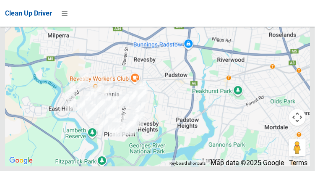
scroll to position [5708, 0]
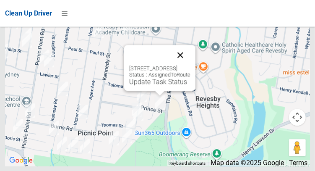
click at [190, 65] on button "Close" at bounding box center [180, 55] width 20 height 20
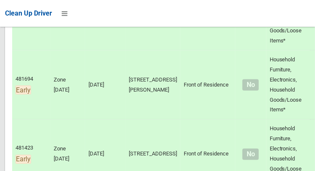
scroll to position [0, 0]
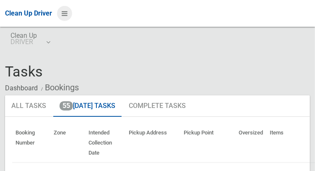
click at [63, 13] on icon at bounding box center [65, 13] width 6 height 14
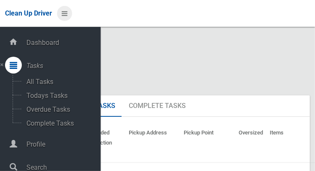
scroll to position [42, 0]
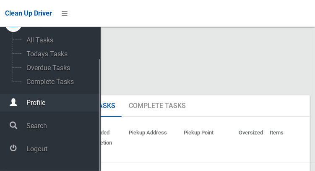
click at [17, 108] on icon at bounding box center [14, 102] width 8 height 17
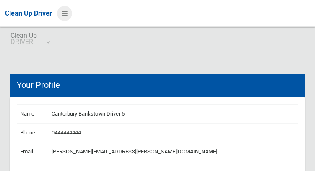
click at [64, 10] on icon at bounding box center [65, 13] width 6 height 14
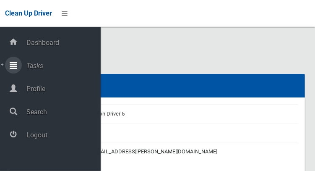
click at [17, 61] on div at bounding box center [13, 65] width 17 height 17
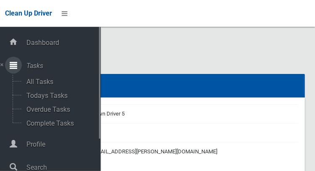
click at [11, 63] on icon at bounding box center [14, 65] width 8 height 17
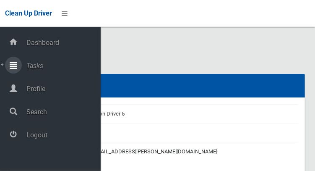
click at [32, 62] on span "Tasks" at bounding box center [62, 66] width 77 height 8
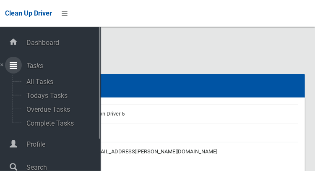
click at [33, 63] on span "Tasks" at bounding box center [62, 66] width 77 height 8
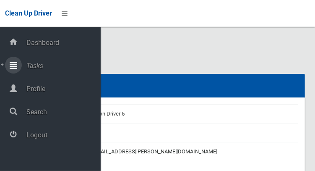
click at [17, 62] on icon at bounding box center [14, 65] width 8 height 17
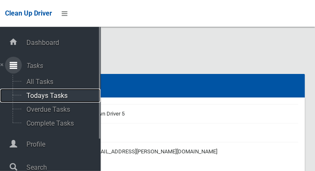
click at [37, 94] on span "Todays Tasks" at bounding box center [59, 95] width 70 height 8
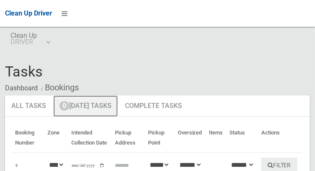
click at [83, 109] on link "0 [DATE] Tasks" at bounding box center [85, 106] width 65 height 22
click at [79, 109] on link "0 [DATE] Tasks" at bounding box center [85, 106] width 65 height 22
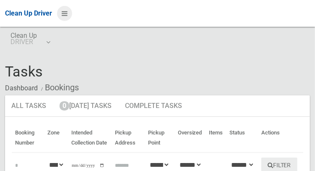
click at [63, 15] on icon at bounding box center [65, 13] width 6 height 14
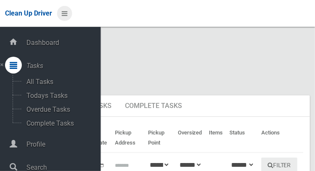
scroll to position [42, 0]
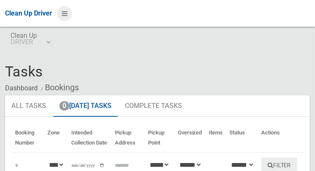
click at [68, 15] on icon at bounding box center [65, 13] width 6 height 14
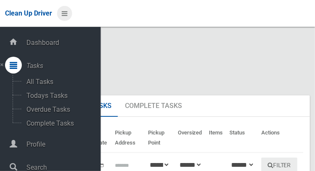
scroll to position [42, 0]
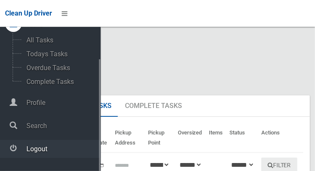
click at [26, 153] on span "Logout" at bounding box center [62, 149] width 77 height 8
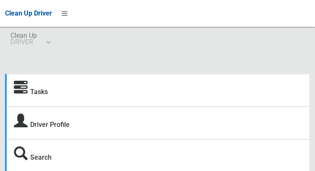
click at [29, 94] on strong "Tasks" at bounding box center [31, 91] width 34 height 12
click at [23, 92] on icon at bounding box center [21, 88] width 14 height 14
click at [41, 94] on link "Tasks" at bounding box center [39, 92] width 18 height 8
click at [34, 91] on link "Tasks" at bounding box center [39, 92] width 18 height 8
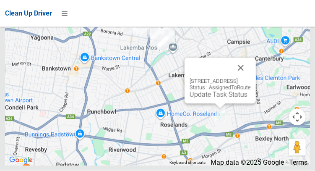
scroll to position [5652, 0]
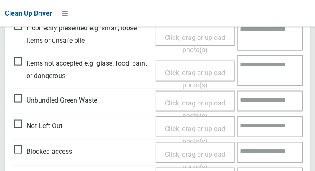
scroll to position [302, 0]
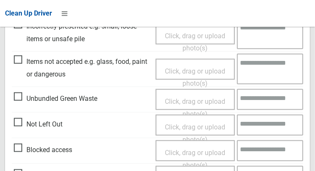
click at [18, 124] on span "Not Left Out" at bounding box center [38, 124] width 49 height 13
click at [209, 130] on span "Click, drag or upload photo(s)" at bounding box center [195, 133] width 60 height 21
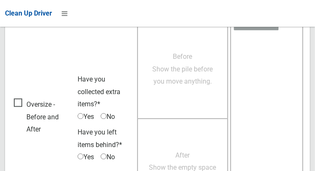
scroll to position [611, 0]
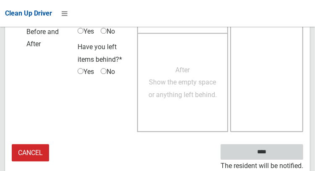
click at [267, 157] on input "****" at bounding box center [262, 152] width 83 height 16
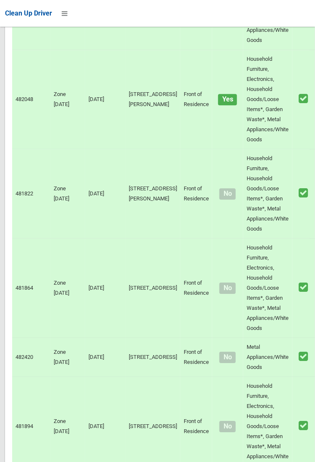
scroll to position [1538, 0]
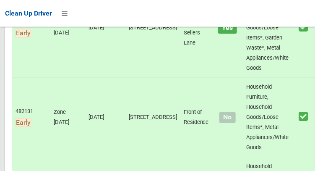
scroll to position [0, 0]
